Goal: Task Accomplishment & Management: Manage account settings

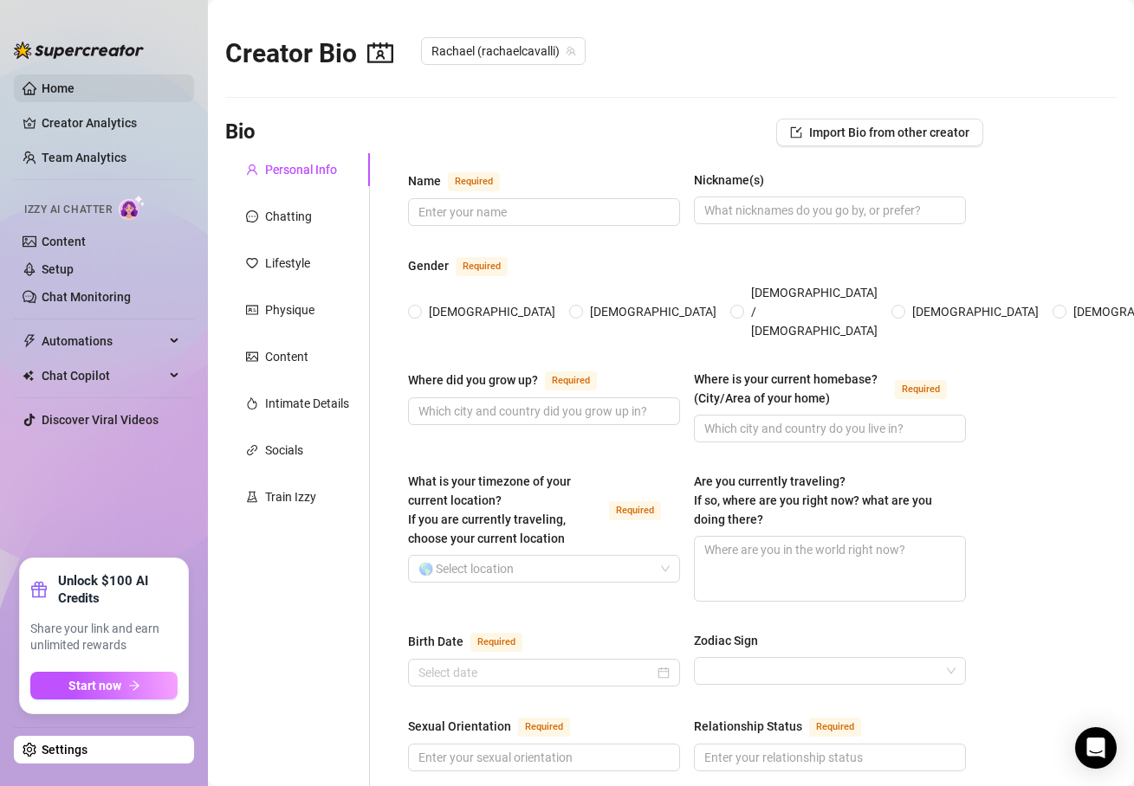
drag, startPoint x: 81, startPoint y: 92, endPoint x: 58, endPoint y: 93, distance: 22.5
click at [74, 91] on link "Home" at bounding box center [58, 88] width 33 height 14
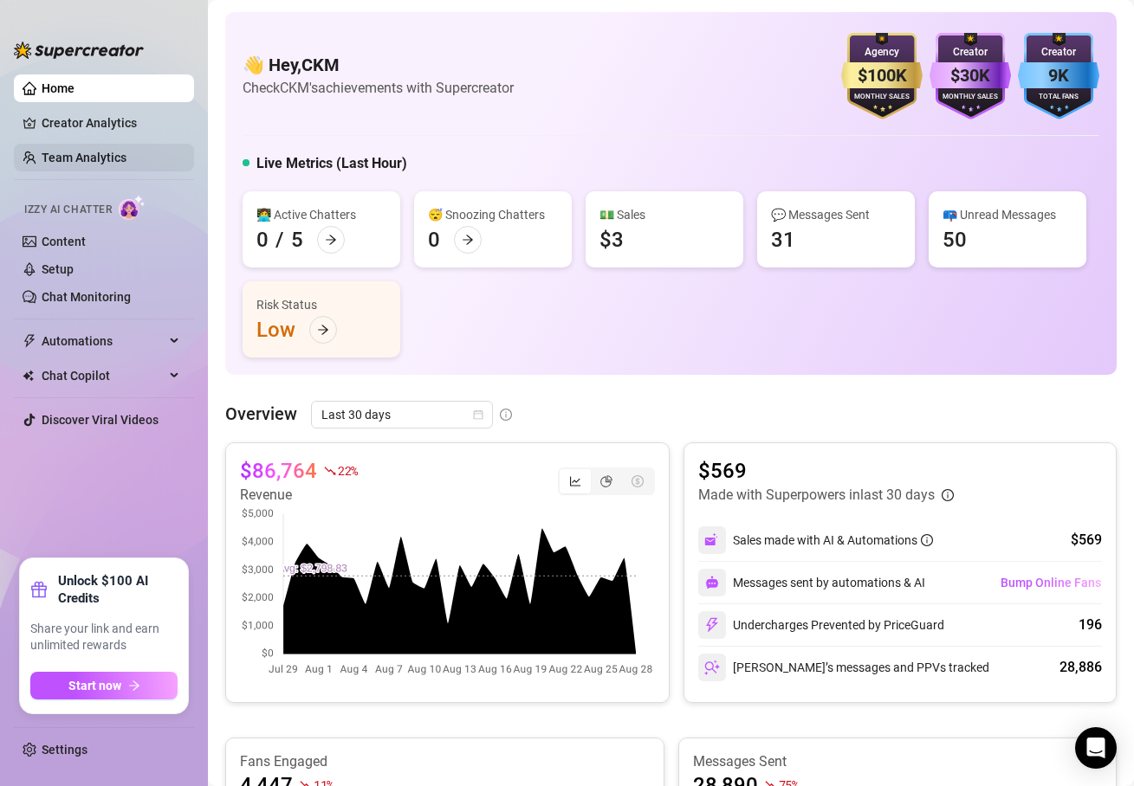
click at [112, 152] on link "Team Analytics" at bounding box center [84, 158] width 85 height 14
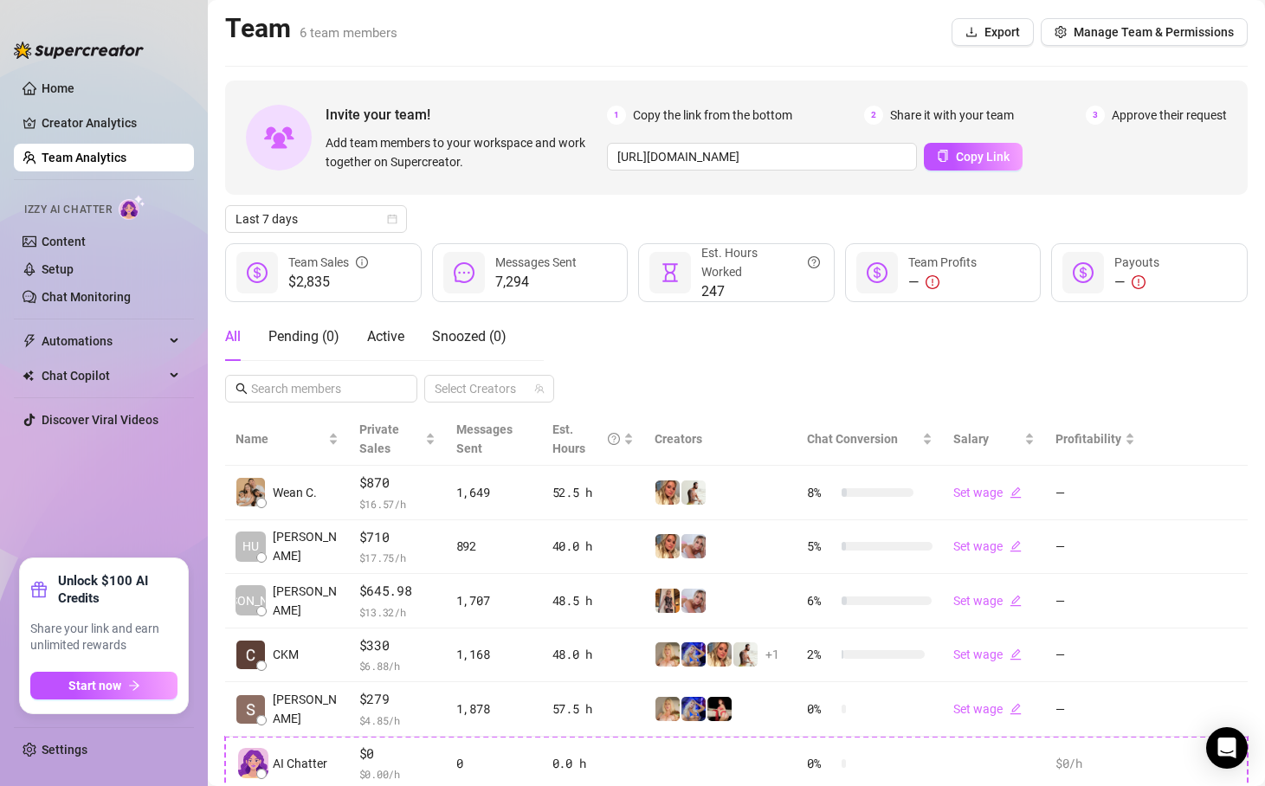
scroll to position [111, 0]
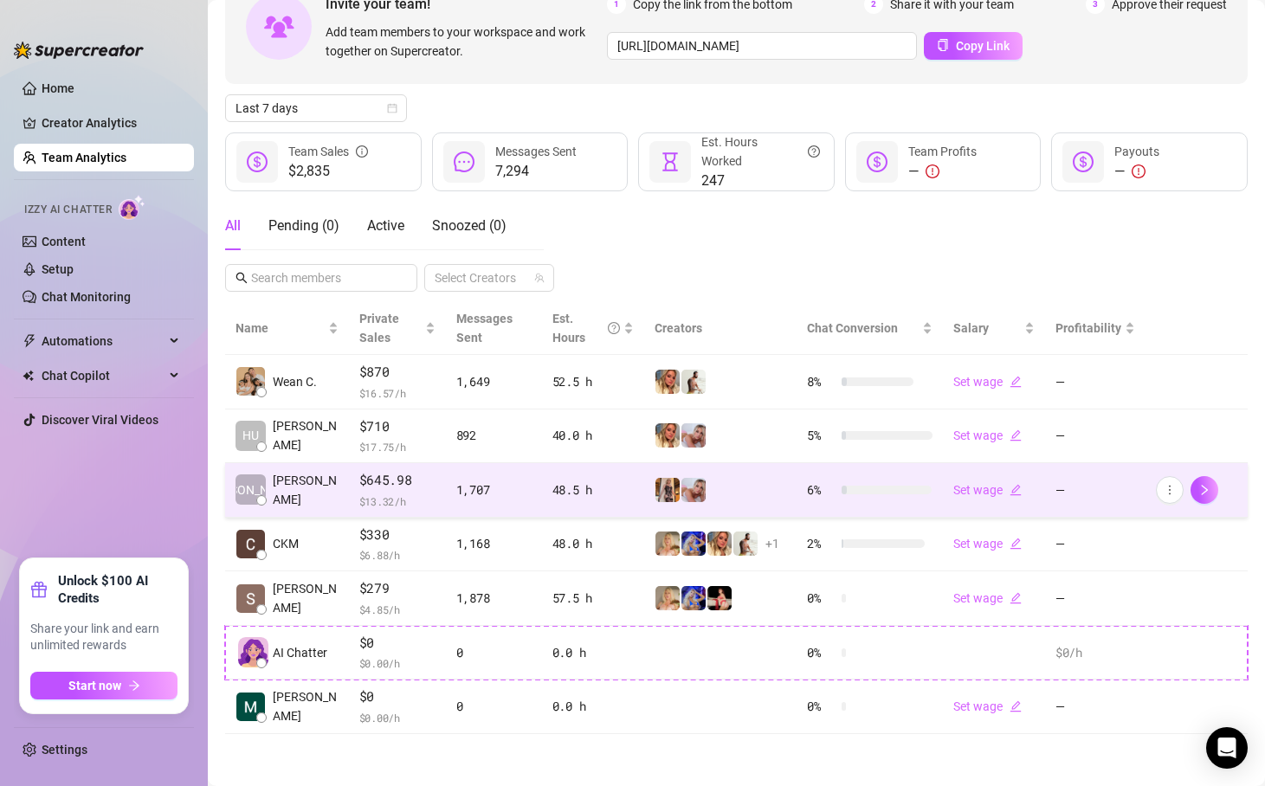
click at [410, 487] on span "$645.98" at bounding box center [397, 480] width 76 height 21
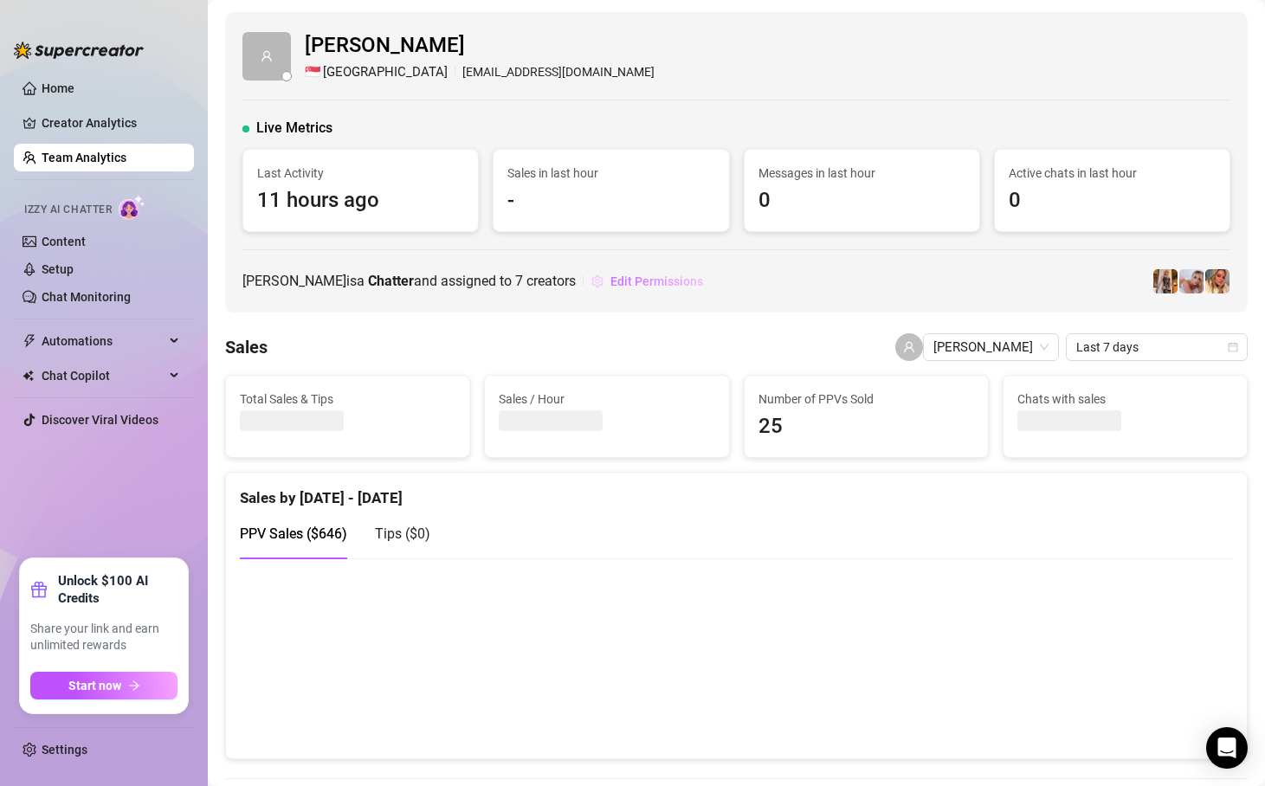
click at [643, 286] on span "Edit Permissions" at bounding box center [657, 282] width 93 height 14
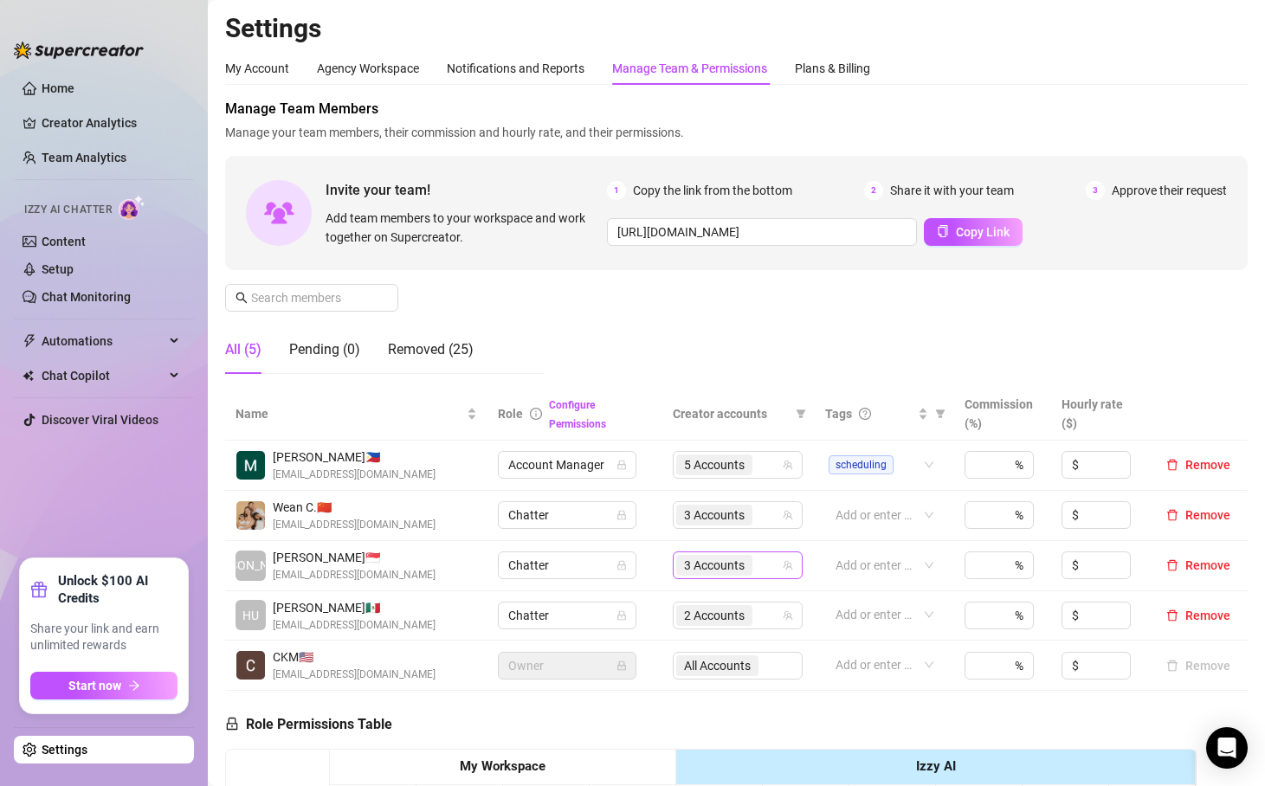
click at [766, 566] on div "3 Accounts" at bounding box center [728, 565] width 105 height 24
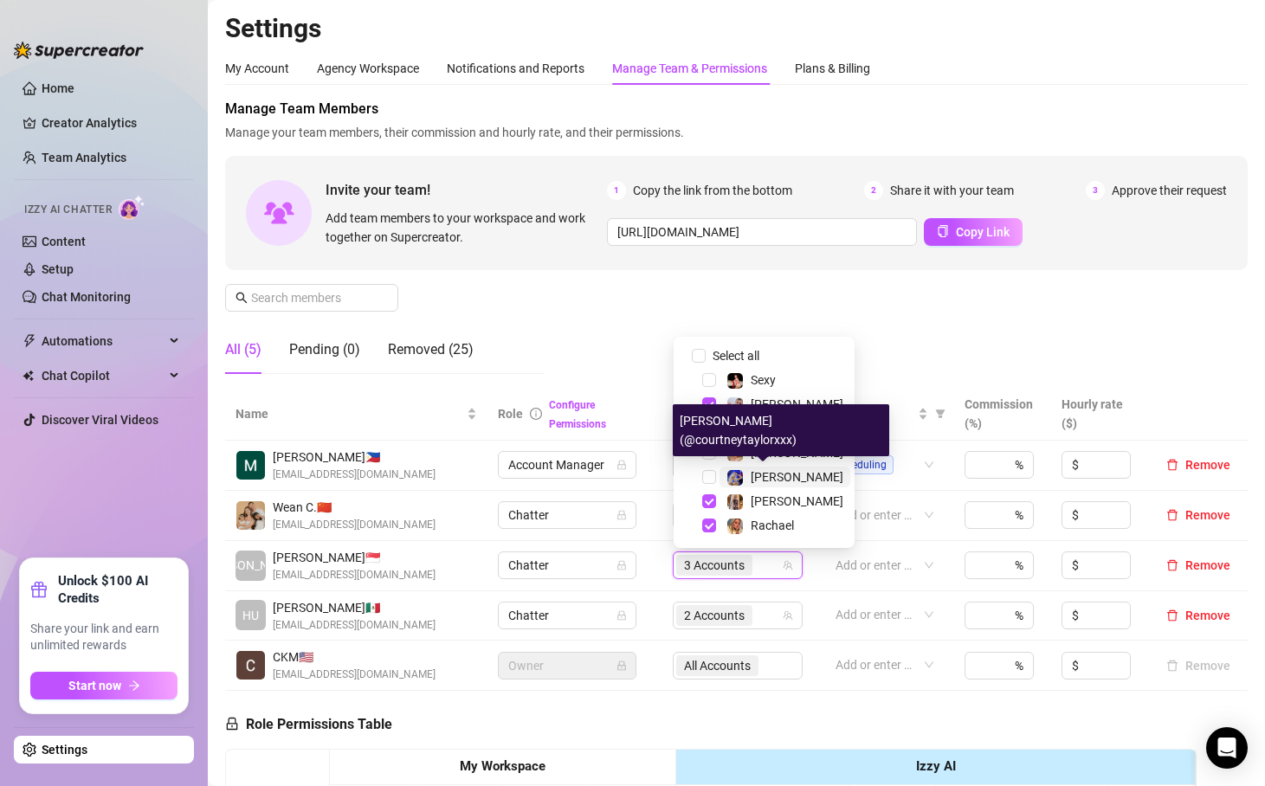
click at [769, 475] on span "[PERSON_NAME]" at bounding box center [797, 477] width 93 height 14
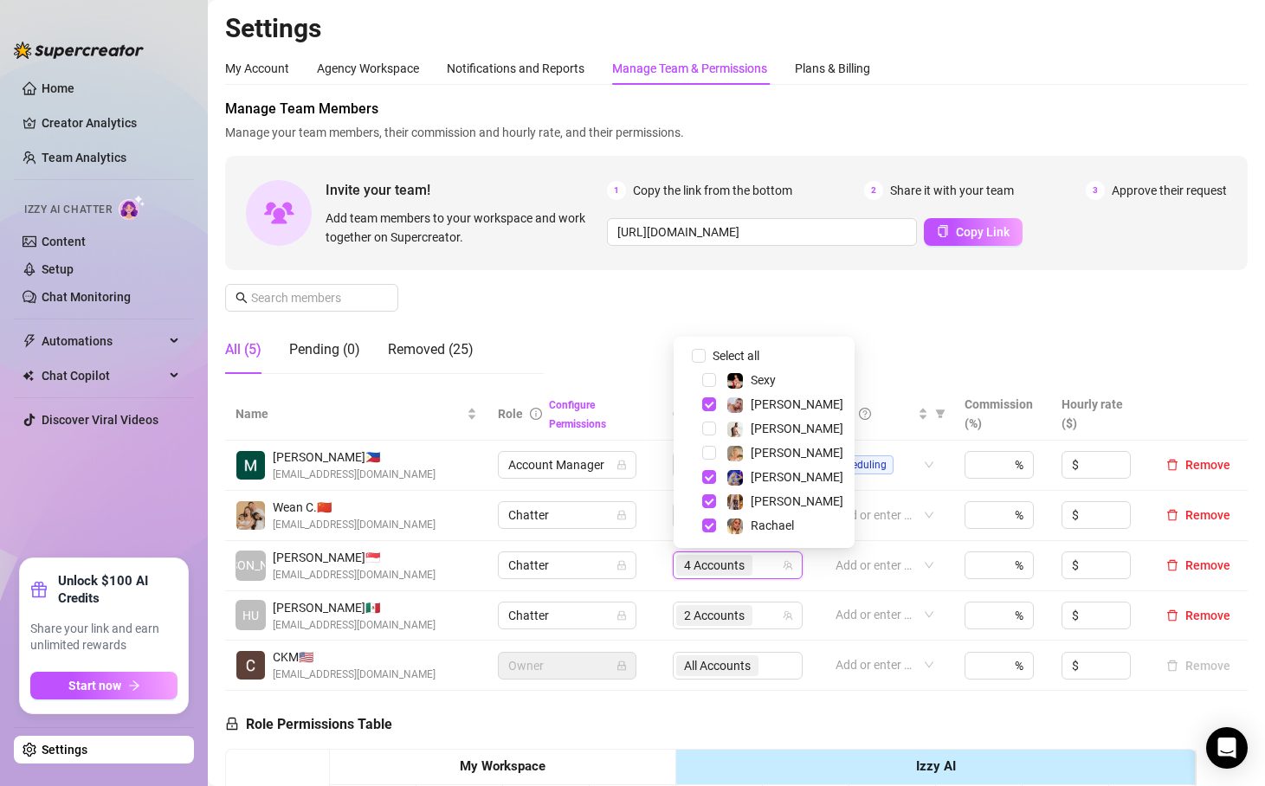
click at [742, 290] on div "Manage Team Members Manage your team members, their commission and hourly rate,…" at bounding box center [736, 243] width 1023 height 289
